Goal: Find specific page/section

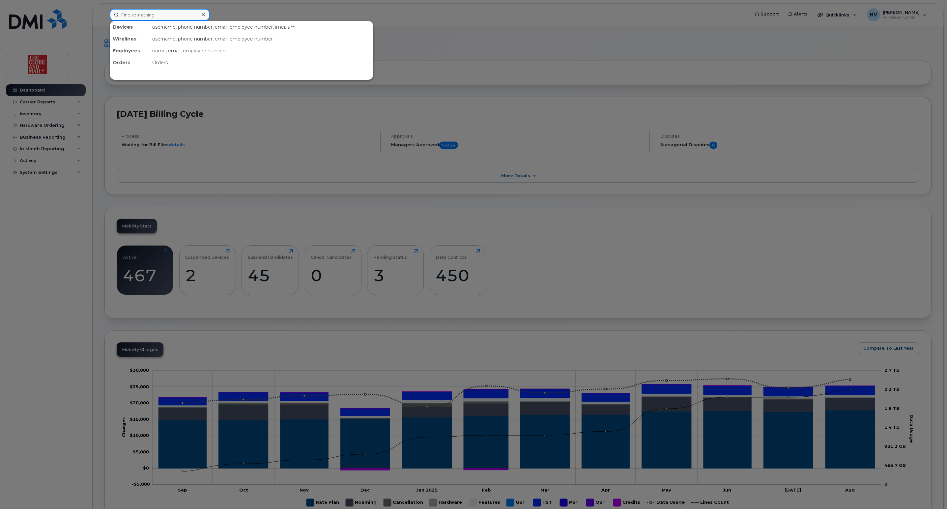
click at [167, 18] on input at bounding box center [160, 15] width 100 height 12
paste input "Nafid"
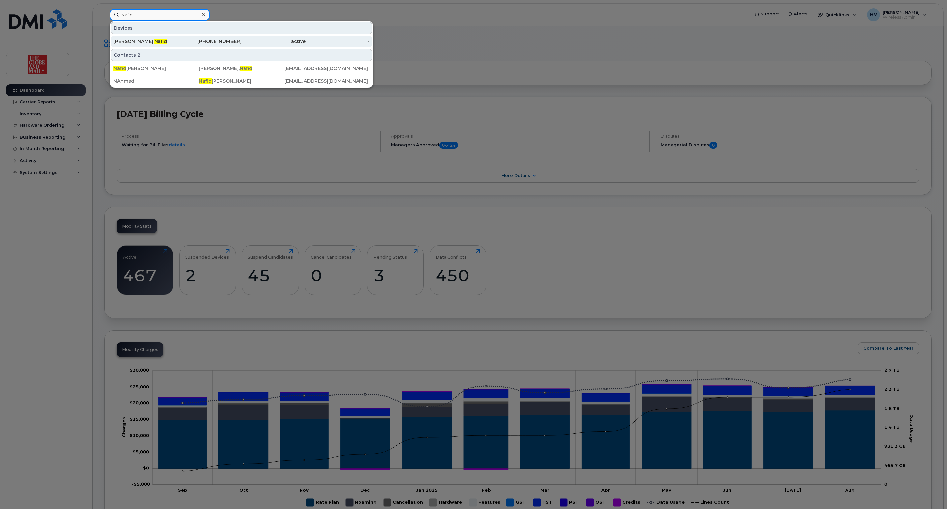
type input "Nafid"
click at [132, 42] on div "Ahmed, Nafid" at bounding box center [145, 41] width 64 height 7
